Goal: Transaction & Acquisition: Download file/media

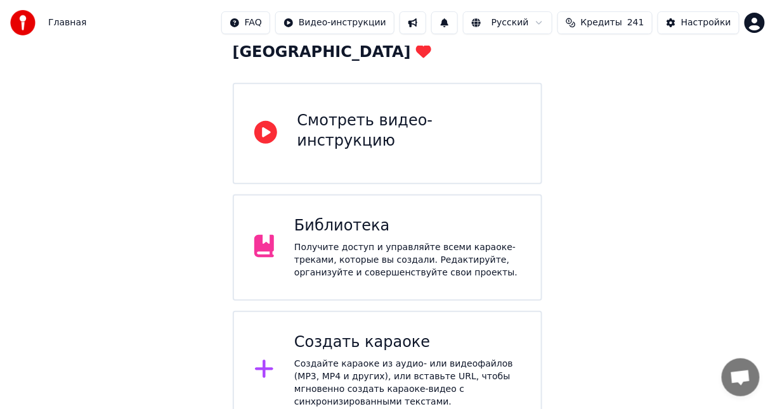
click at [397, 216] on div "Библиотека" at bounding box center [407, 226] width 226 height 20
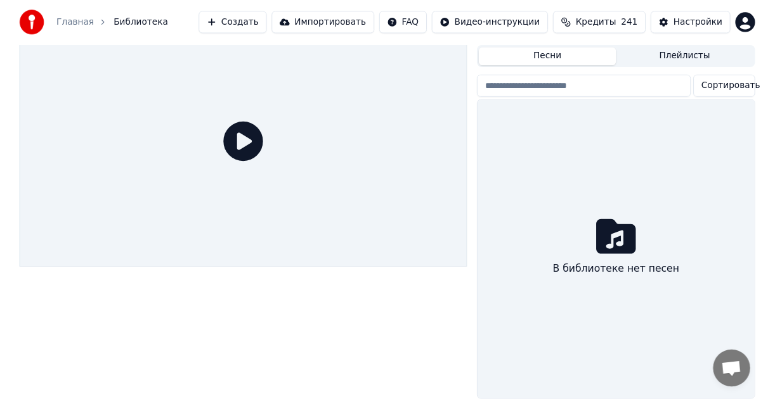
scroll to position [40, 0]
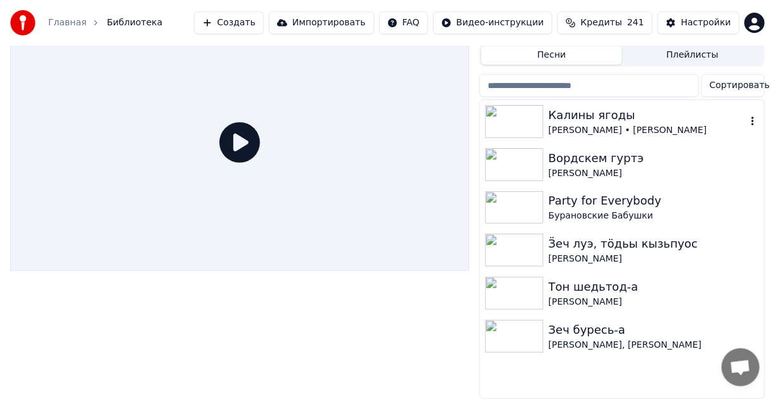
click at [697, 109] on div "Калины ягоды" at bounding box center [647, 115] width 198 height 18
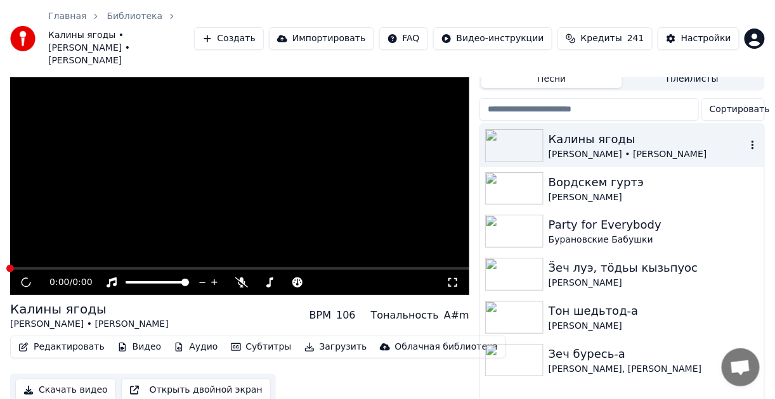
scroll to position [58, 0]
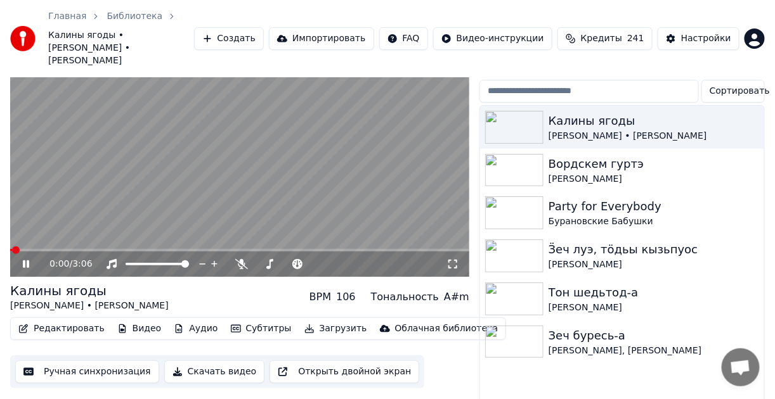
click at [267, 132] on video at bounding box center [239, 148] width 459 height 258
click at [134, 320] on button "Видео" at bounding box center [139, 329] width 55 height 18
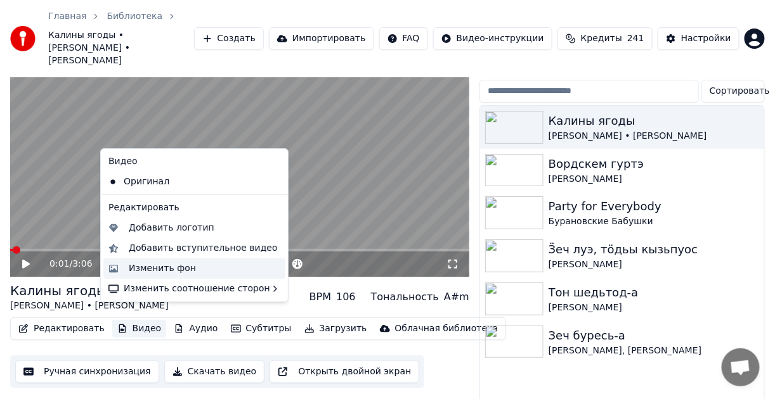
click at [182, 271] on div "Изменить фон" at bounding box center [162, 268] width 67 height 13
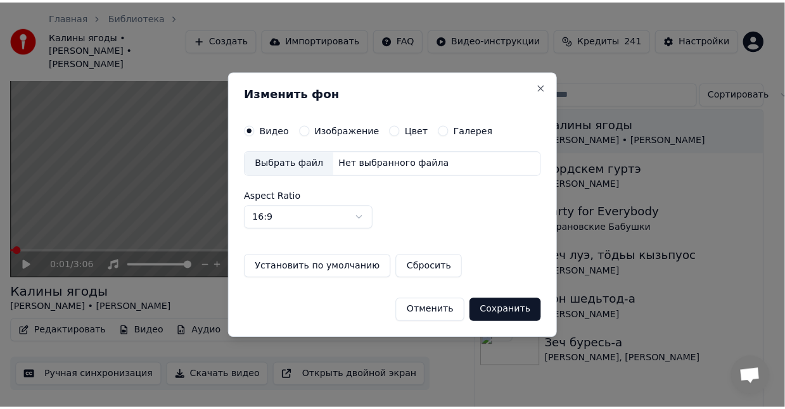
scroll to position [48, 0]
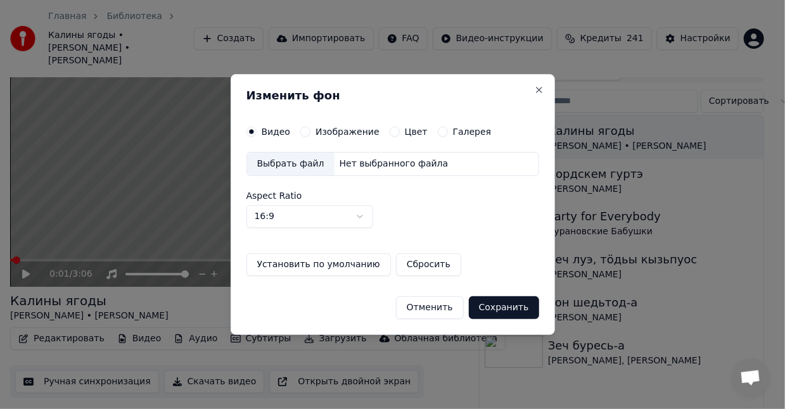
click at [291, 165] on div "Выбрать файл" at bounding box center [290, 164] width 87 height 23
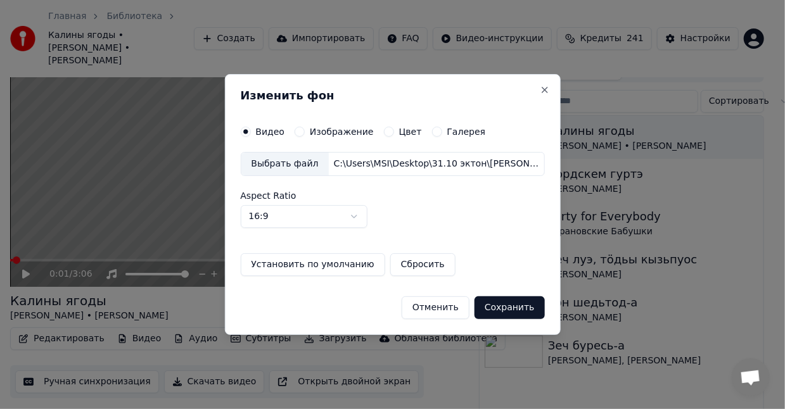
click at [512, 304] on button "Сохранить" at bounding box center [510, 308] width 70 height 23
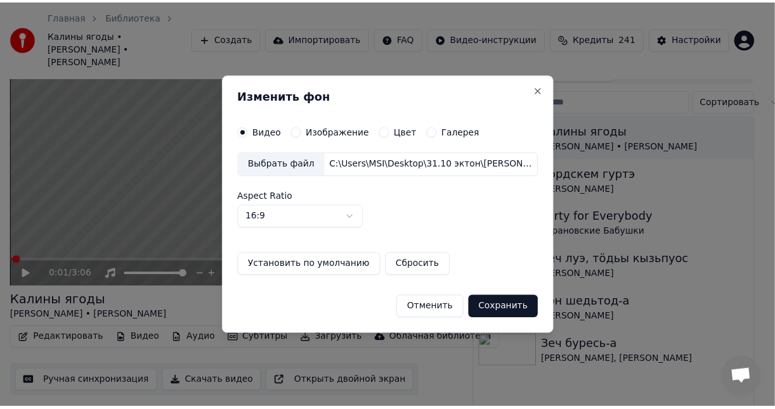
scroll to position [33, 0]
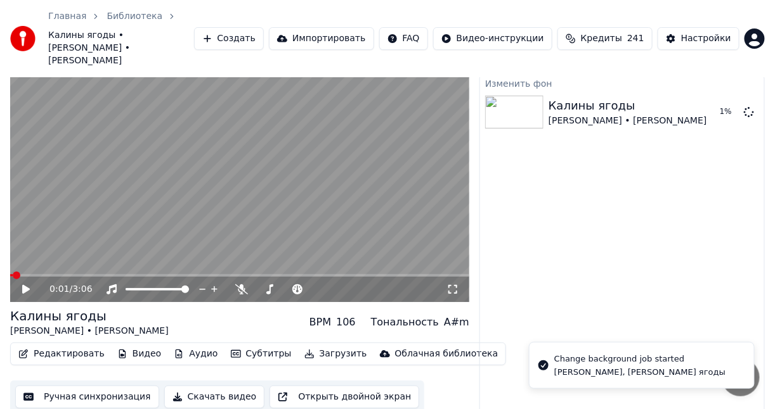
click at [23, 285] on icon at bounding box center [26, 289] width 8 height 9
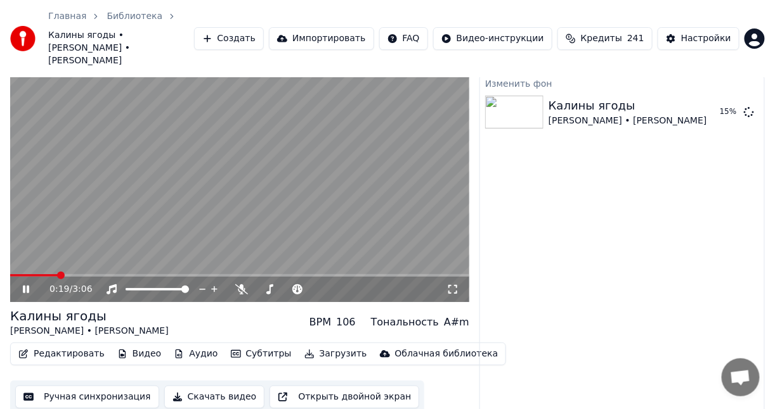
click at [84, 197] on video at bounding box center [239, 173] width 459 height 258
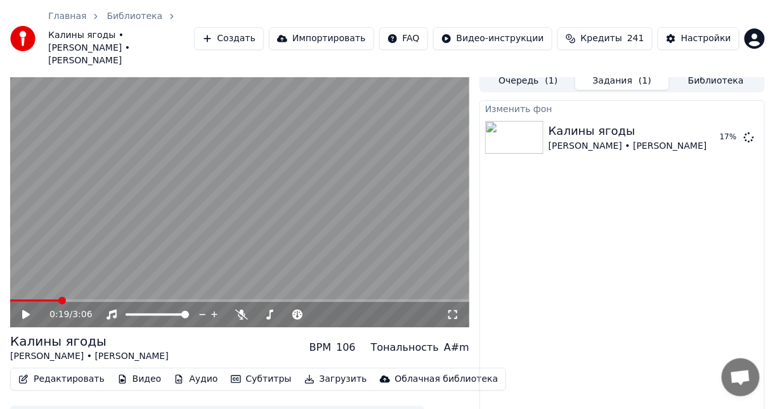
scroll to position [0, 0]
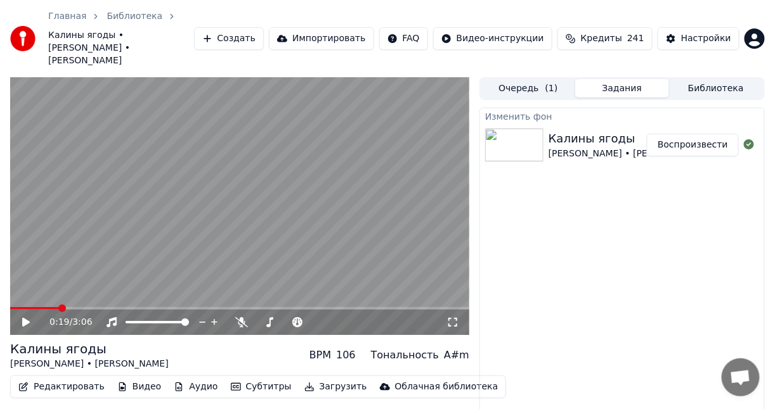
click at [691, 134] on button "Воспроизвести" at bounding box center [693, 145] width 92 height 23
click at [329, 195] on video at bounding box center [239, 206] width 459 height 258
click at [90, 378] on button "Редактировать" at bounding box center [61, 387] width 96 height 18
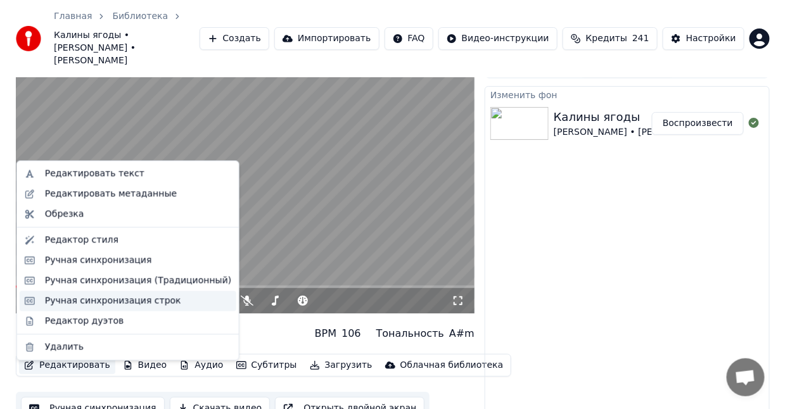
scroll to position [33, 0]
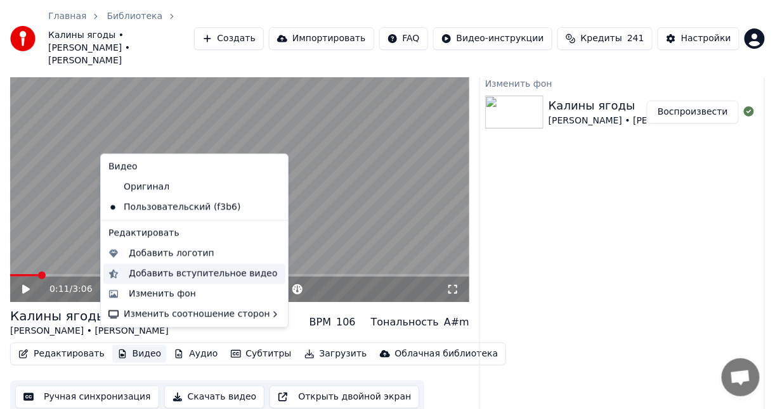
click at [197, 275] on div "Добавить вступительное видео" at bounding box center [203, 274] width 149 height 13
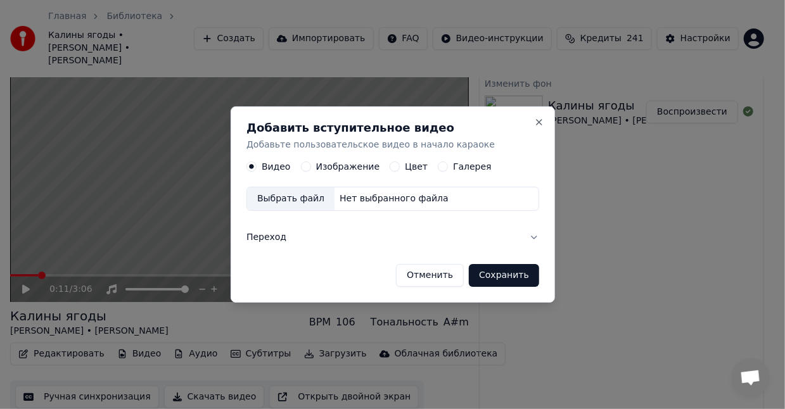
click at [405, 169] on label "Цвет" at bounding box center [416, 166] width 23 height 9
click at [400, 169] on button "Цвет" at bounding box center [395, 167] width 10 height 10
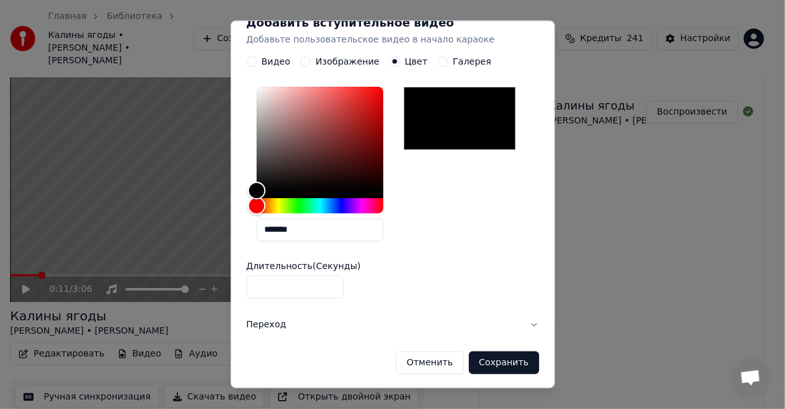
scroll to position [0, 0]
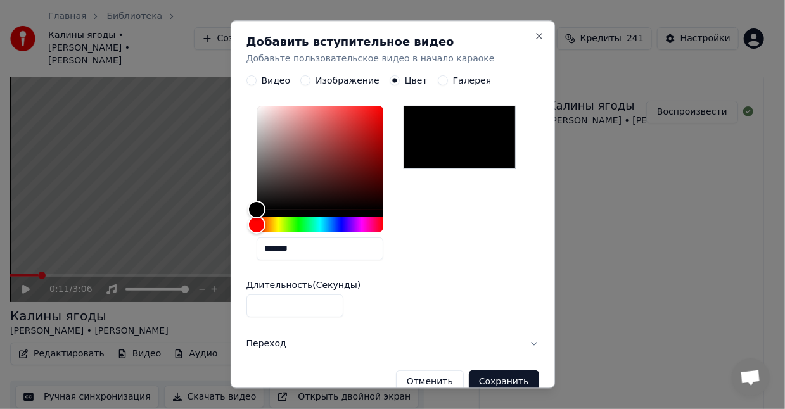
click at [343, 82] on label "Изображение" at bounding box center [348, 80] width 64 height 9
click at [311, 82] on button "Изображение" at bounding box center [305, 80] width 10 height 10
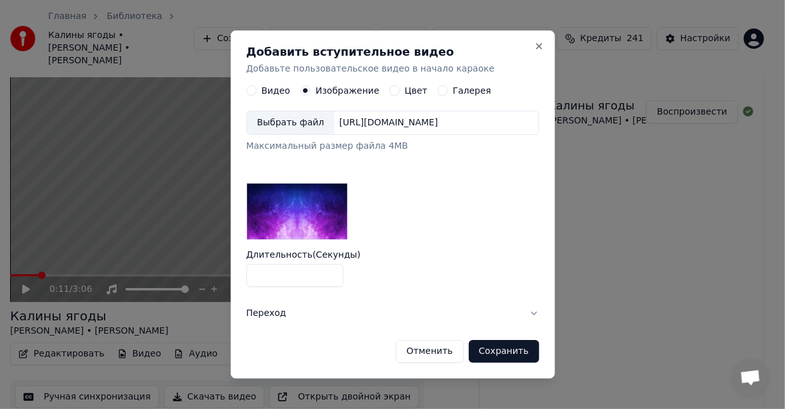
click at [538, 311] on button "Переход" at bounding box center [393, 313] width 293 height 33
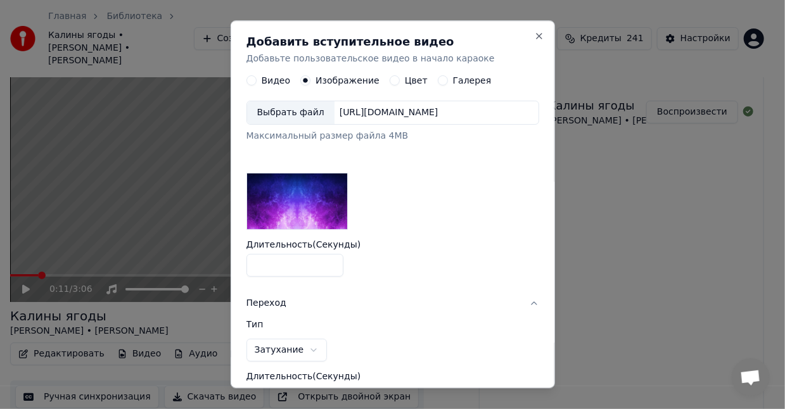
click at [405, 85] on label "Цвет" at bounding box center [416, 80] width 23 height 9
click at [397, 85] on button "Цвет" at bounding box center [395, 80] width 10 height 10
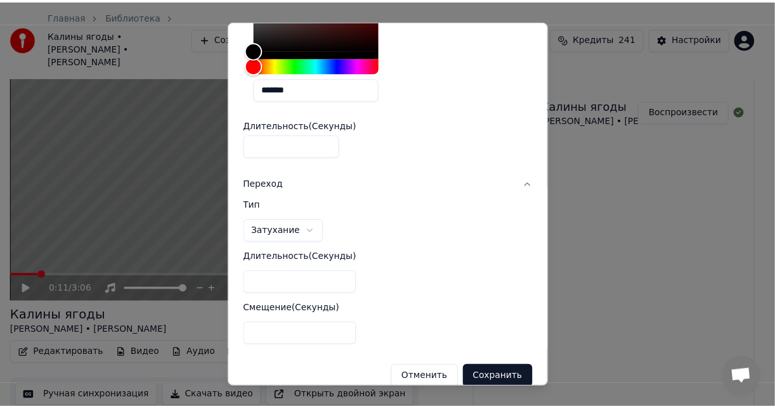
scroll to position [184, 0]
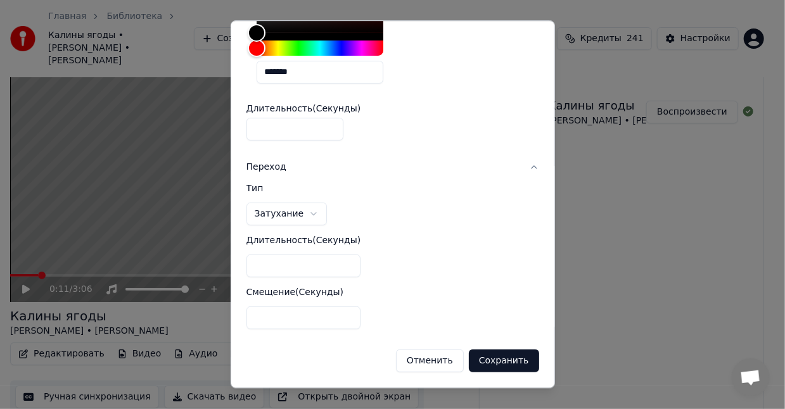
click at [483, 364] on button "Сохранить" at bounding box center [504, 361] width 70 height 23
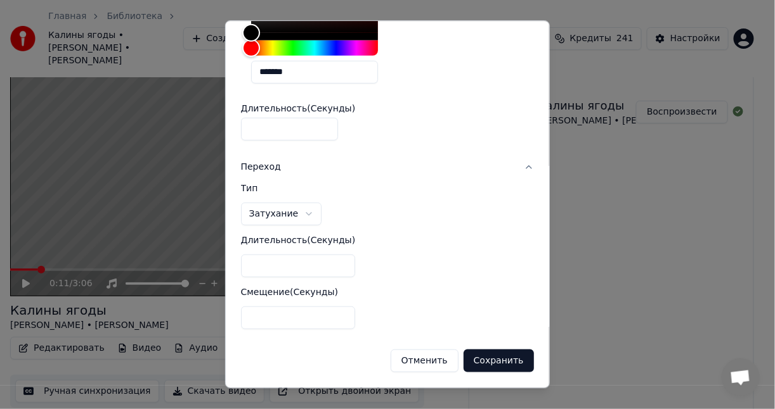
scroll to position [0, 0]
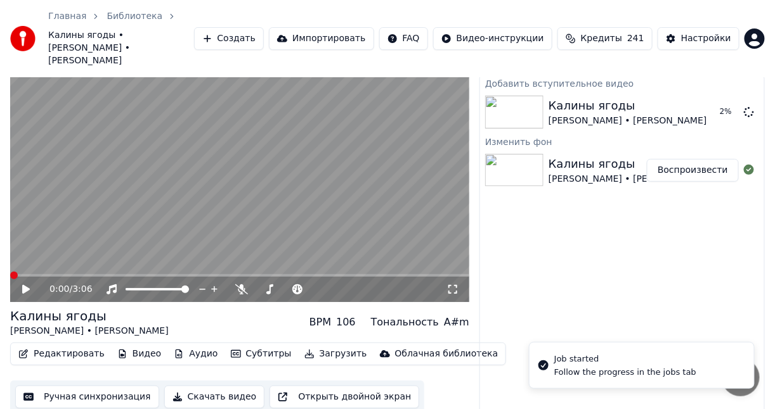
click at [10, 272] on span at bounding box center [14, 276] width 8 height 8
click at [22, 285] on icon at bounding box center [34, 290] width 29 height 10
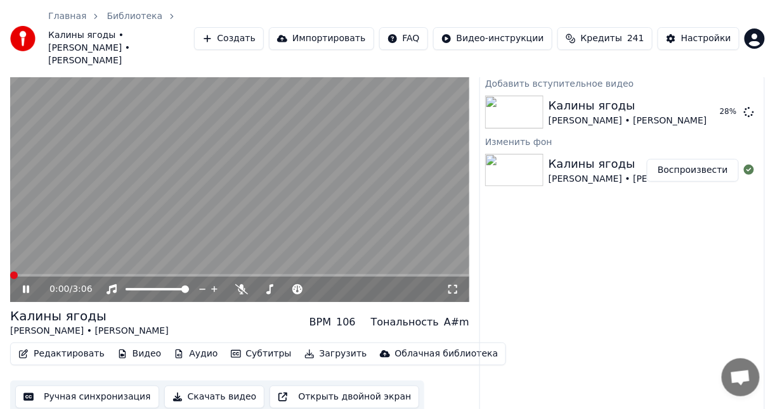
click at [28, 286] on icon at bounding box center [26, 290] width 6 height 8
click at [92, 274] on span at bounding box center [239, 275] width 459 height 3
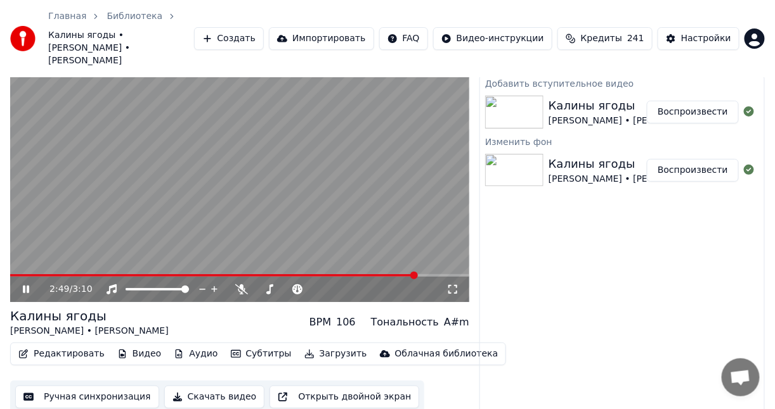
click at [416, 274] on span at bounding box center [239, 275] width 459 height 3
click at [440, 274] on span at bounding box center [239, 275] width 459 height 3
click at [456, 274] on span at bounding box center [239, 275] width 459 height 3
click at [257, 345] on button "Субтитры" at bounding box center [261, 354] width 71 height 18
click at [546, 323] on div "Добавить вступительное видео Калины ягоды [PERSON_NAME] • [PERSON_NAME] Воспрои…" at bounding box center [621, 249] width 285 height 348
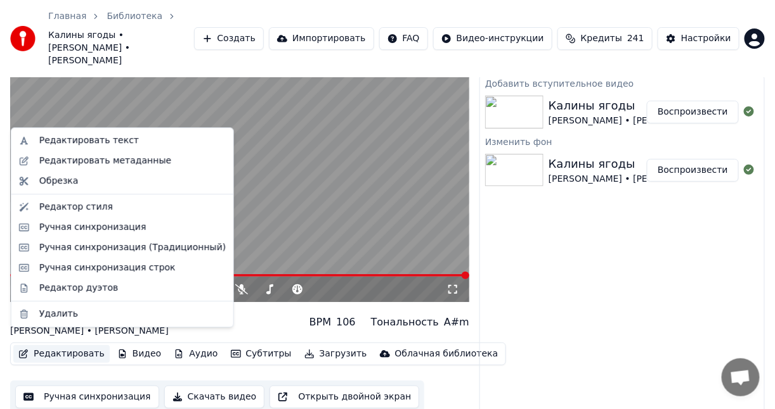
click at [79, 345] on button "Редактировать" at bounding box center [61, 354] width 96 height 18
click at [95, 210] on div "Редактор стиля" at bounding box center [76, 207] width 74 height 13
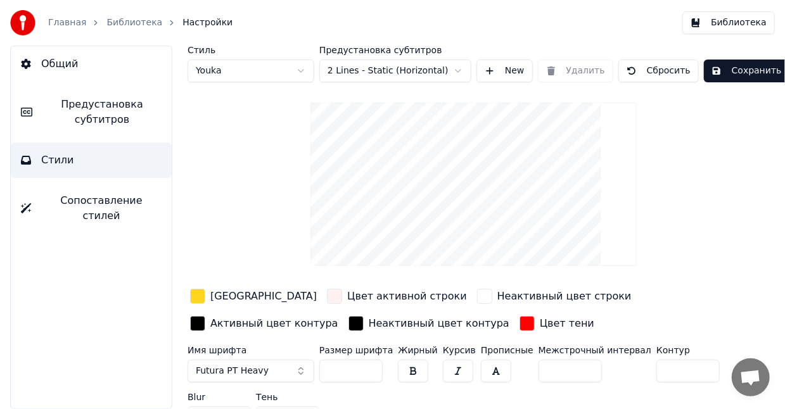
scroll to position [23, 0]
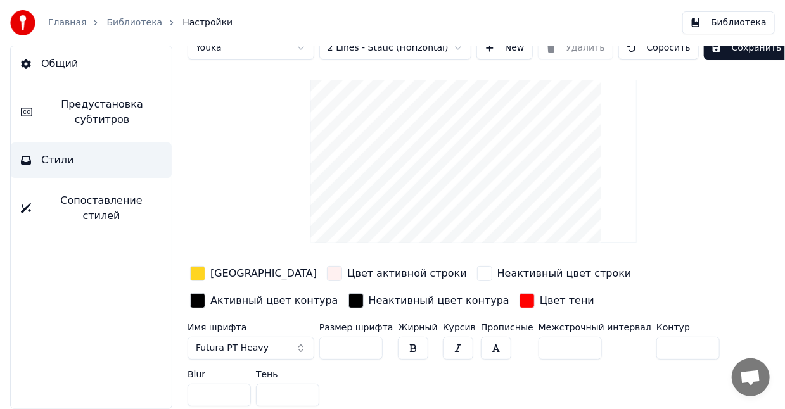
click at [370, 345] on input "**" at bounding box center [350, 348] width 63 height 23
click at [370, 345] on input "***" at bounding box center [350, 348] width 63 height 23
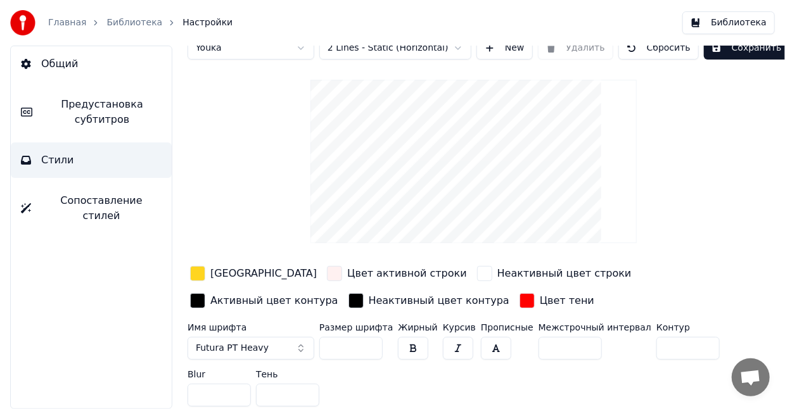
click at [370, 345] on input "***" at bounding box center [350, 348] width 63 height 23
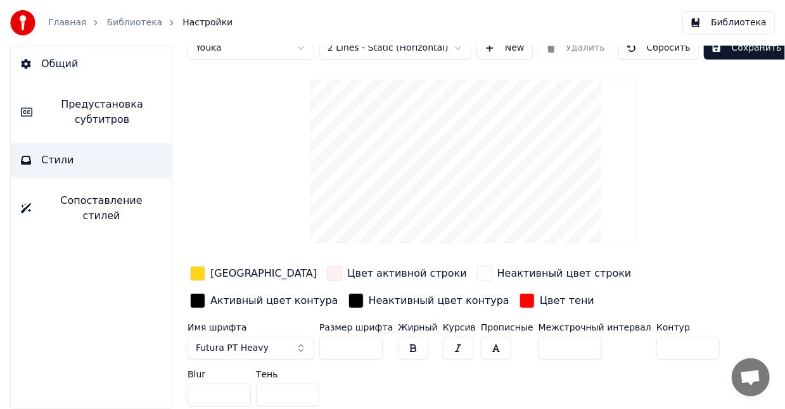
click at [370, 345] on input "***" at bounding box center [350, 348] width 63 height 23
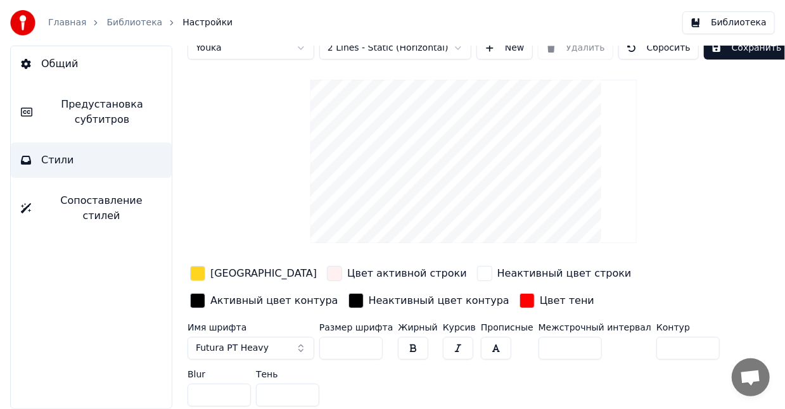
click at [370, 345] on input "***" at bounding box center [350, 348] width 63 height 23
type input "***"
click at [370, 345] on input "***" at bounding box center [350, 348] width 63 height 23
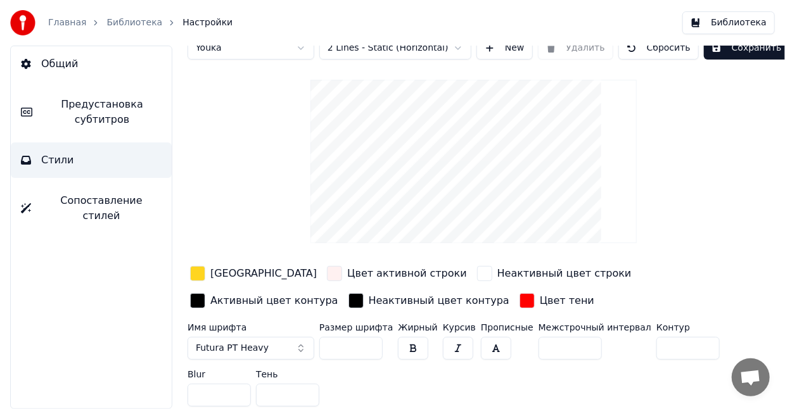
click at [718, 48] on button "Сохранить" at bounding box center [747, 48] width 86 height 23
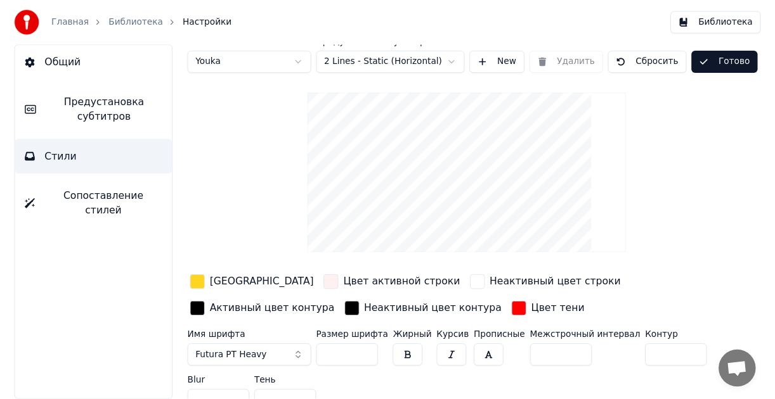
scroll to position [0, 0]
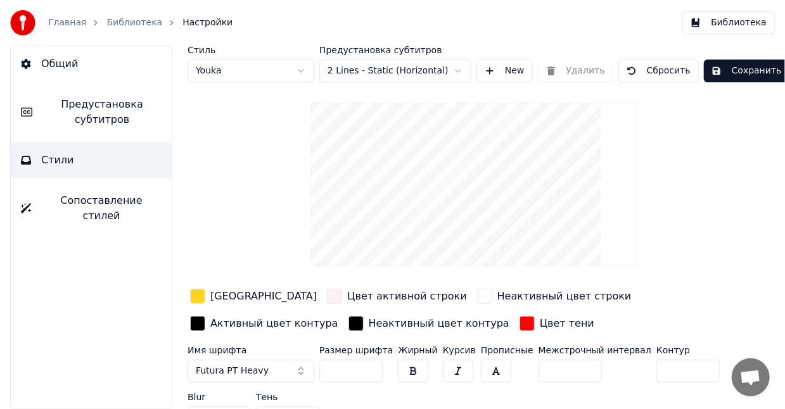
click at [719, 71] on button "Сохранить" at bounding box center [747, 71] width 86 height 23
click at [734, 22] on button "Библиотека" at bounding box center [729, 22] width 93 height 23
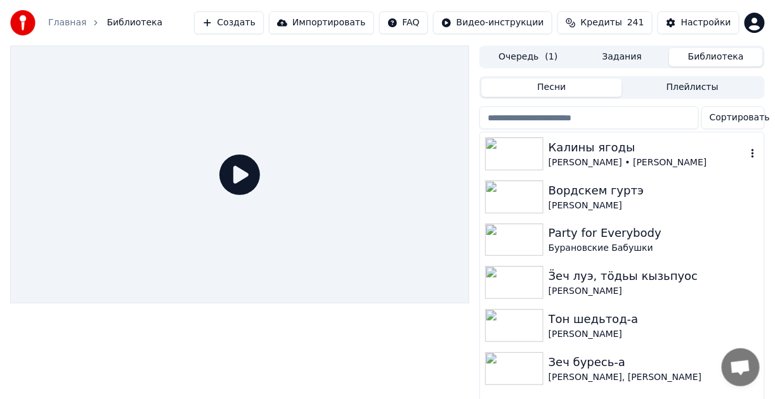
click at [599, 153] on div "Калины ягоды" at bounding box center [647, 148] width 198 height 18
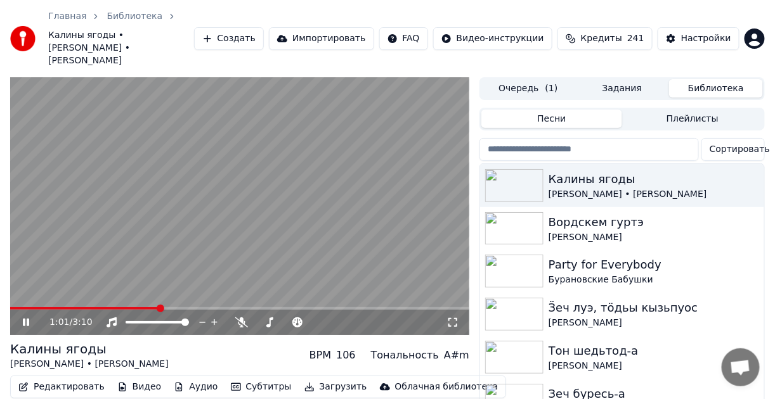
click at [184, 307] on span at bounding box center [239, 308] width 459 height 3
click at [215, 310] on div "1:13 / 3:10" at bounding box center [239, 322] width 459 height 25
click at [227, 307] on span at bounding box center [239, 308] width 459 height 3
click at [251, 214] on video at bounding box center [239, 206] width 459 height 258
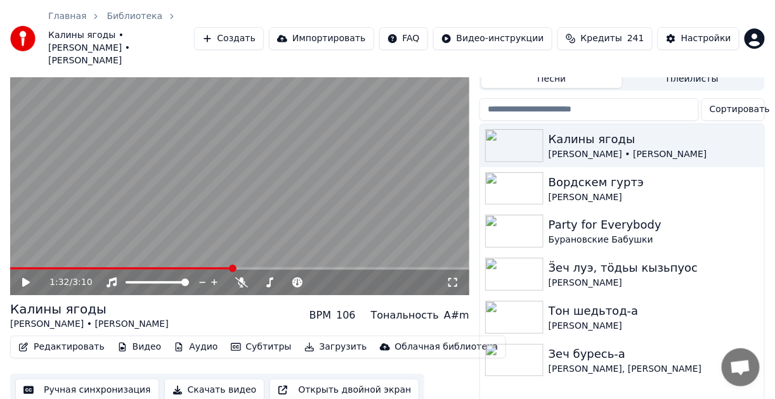
scroll to position [58, 0]
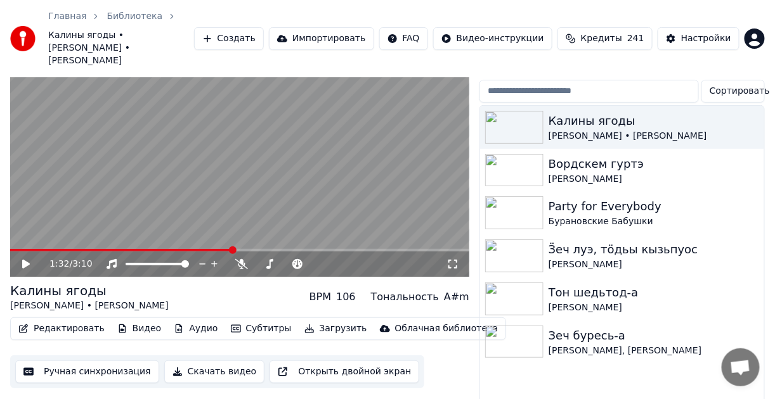
click at [207, 361] on button "Скачать видео" at bounding box center [214, 372] width 101 height 23
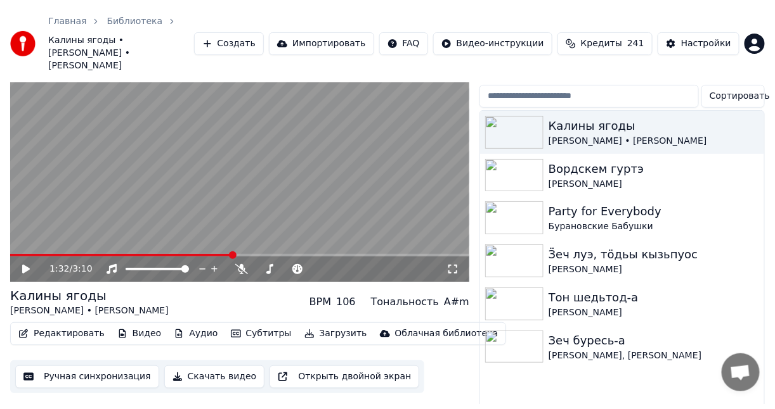
scroll to position [33, 0]
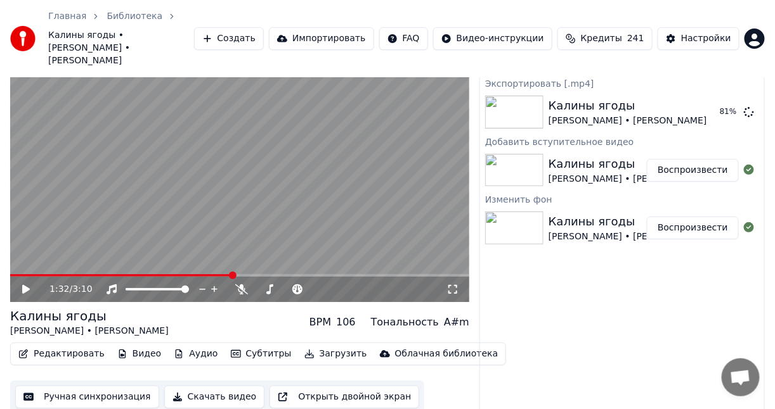
click at [648, 0] on div "Главная Библиотека Калины ягоды • [PERSON_NAME] • [PERSON_NAME] Создать Импорти…" at bounding box center [387, 38] width 775 height 77
click at [709, 103] on button "Показать" at bounding box center [705, 112] width 65 height 23
